Goal: Use online tool/utility: Use online tool/utility

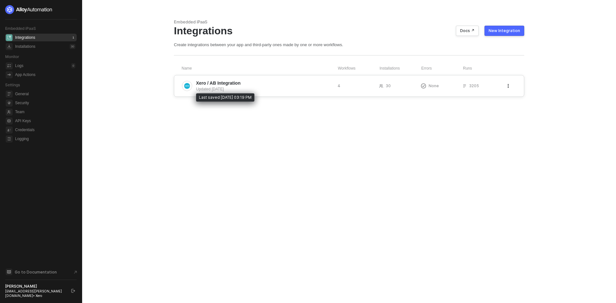
click at [296, 90] on div "Updated [DATE]" at bounding box center [264, 89] width 136 height 6
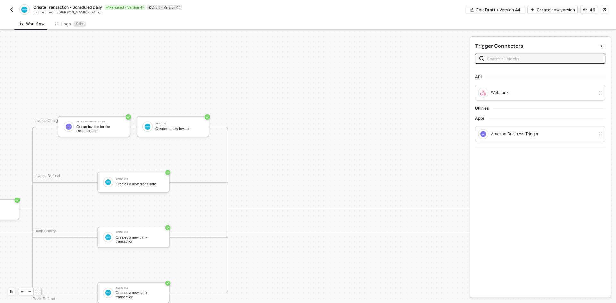
scroll to position [1481, 2323]
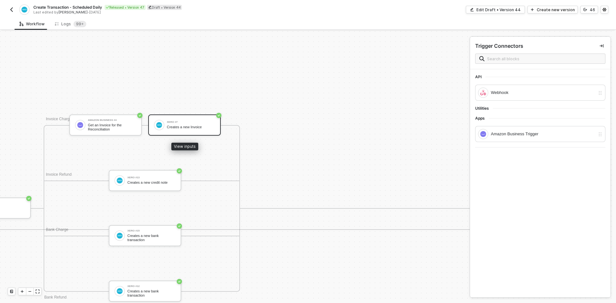
click at [196, 129] on div "Creates a new Invoice" at bounding box center [191, 127] width 48 height 4
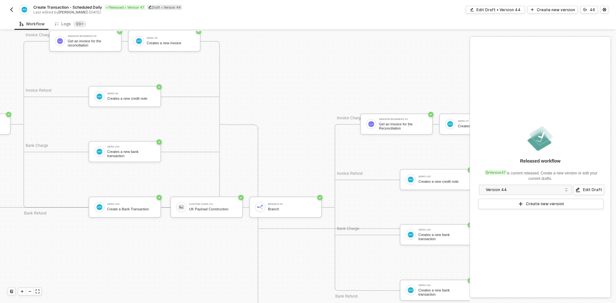
scroll to position [1482, 2031]
click at [146, 44] on div "Xero #5 Creates a new invoice" at bounding box center [169, 41] width 51 height 12
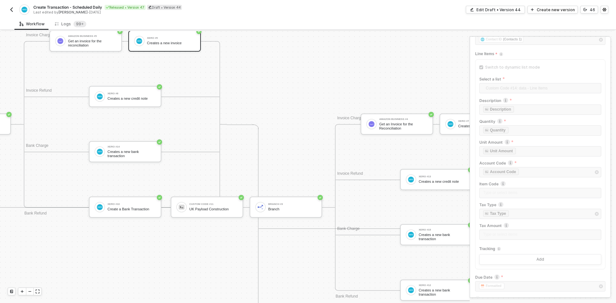
scroll to position [91, 0]
click at [505, 284] on span "Optional Parameters" at bounding box center [503, 285] width 41 height 5
